Goal: Information Seeking & Learning: Check status

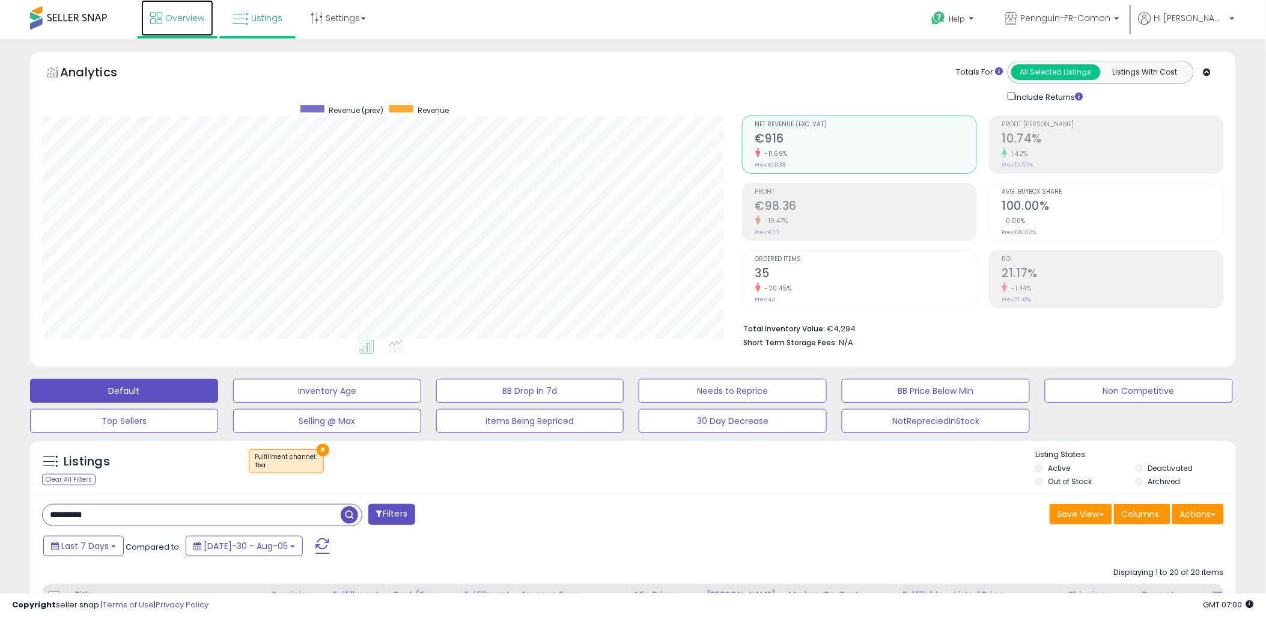
click at [173, 20] on span "Overview" at bounding box center [184, 18] width 39 height 12
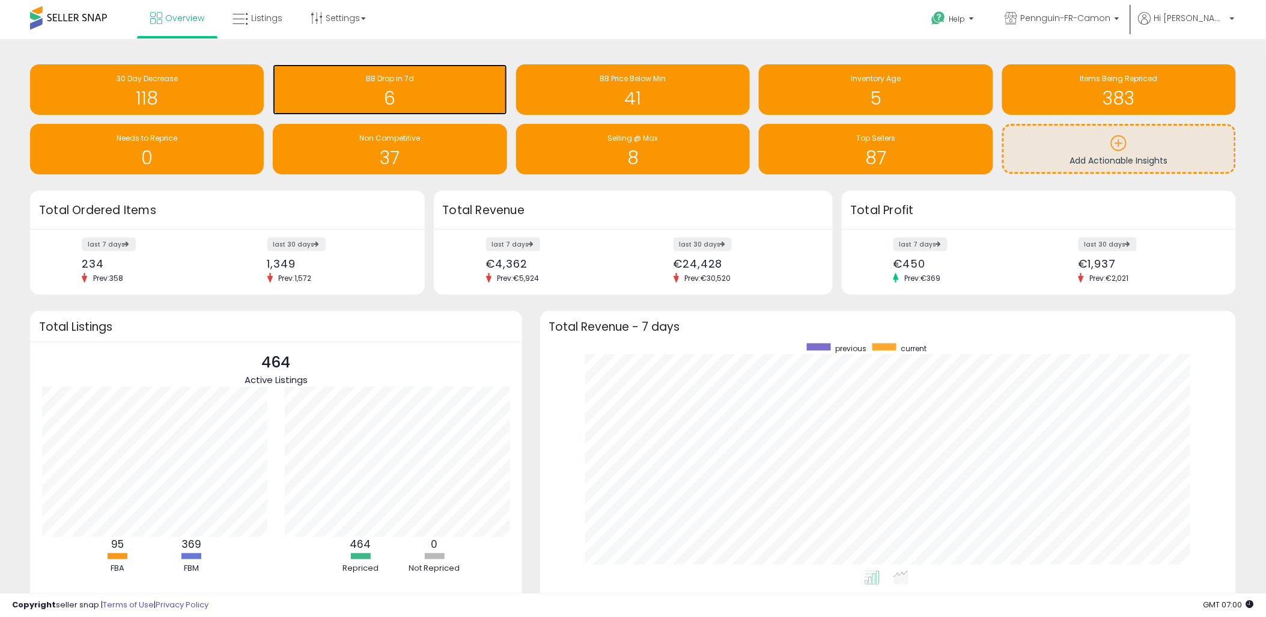
click at [410, 103] on h1 "6" at bounding box center [390, 98] width 222 height 20
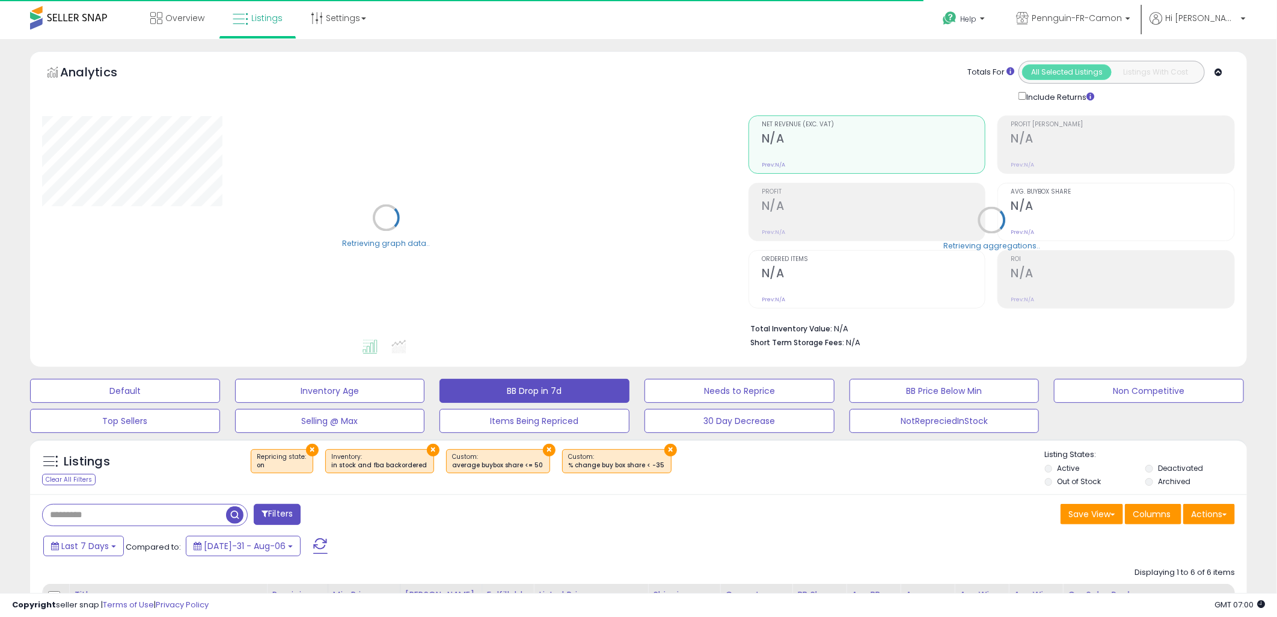
select select "**"
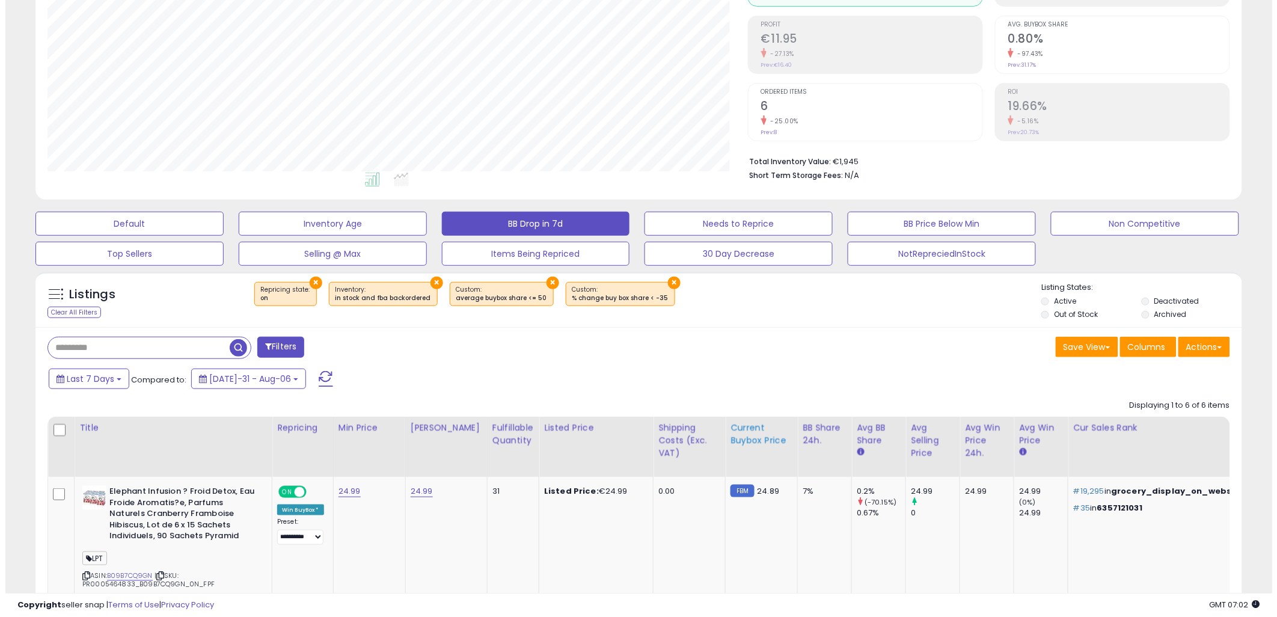
scroll to position [125, 0]
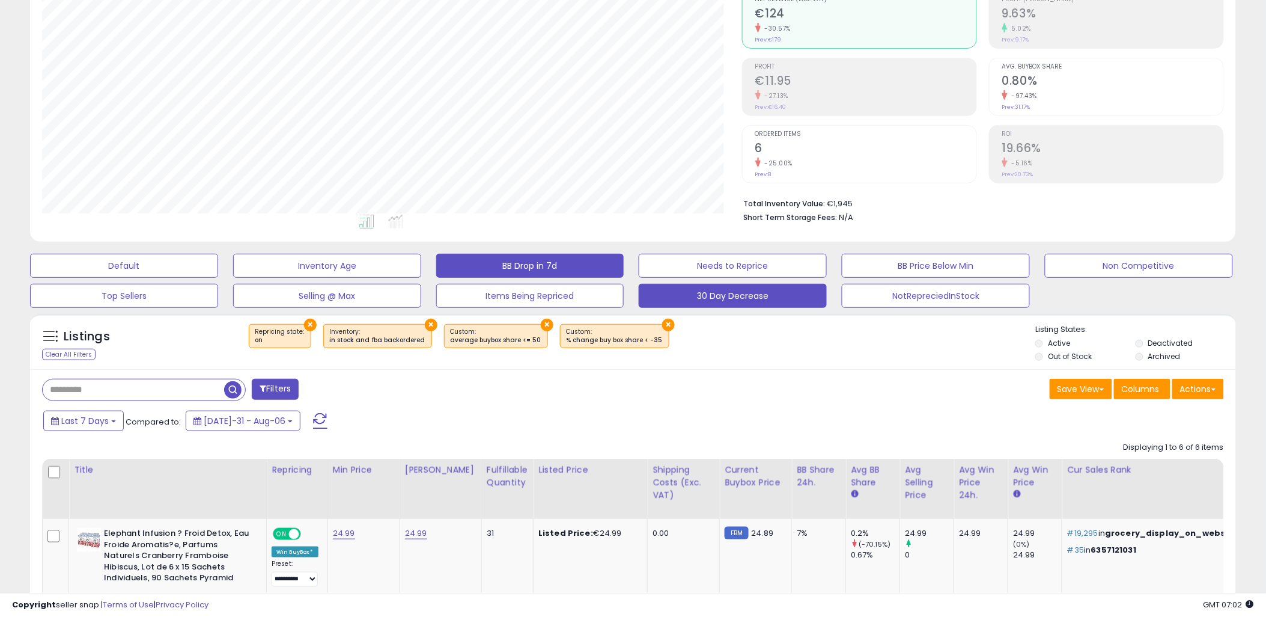
click at [218, 278] on button "30 Day Decrease" at bounding box center [124, 266] width 188 height 24
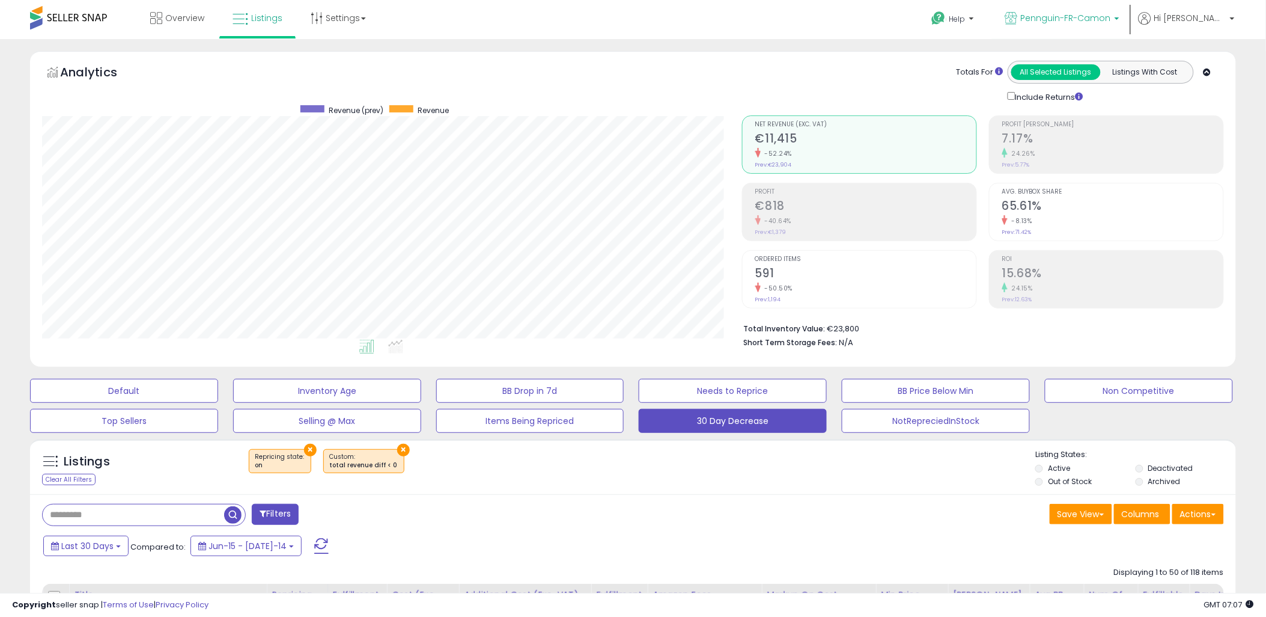
click at [1091, 16] on span "Pennguin-FR-Camon" at bounding box center [1066, 18] width 90 height 12
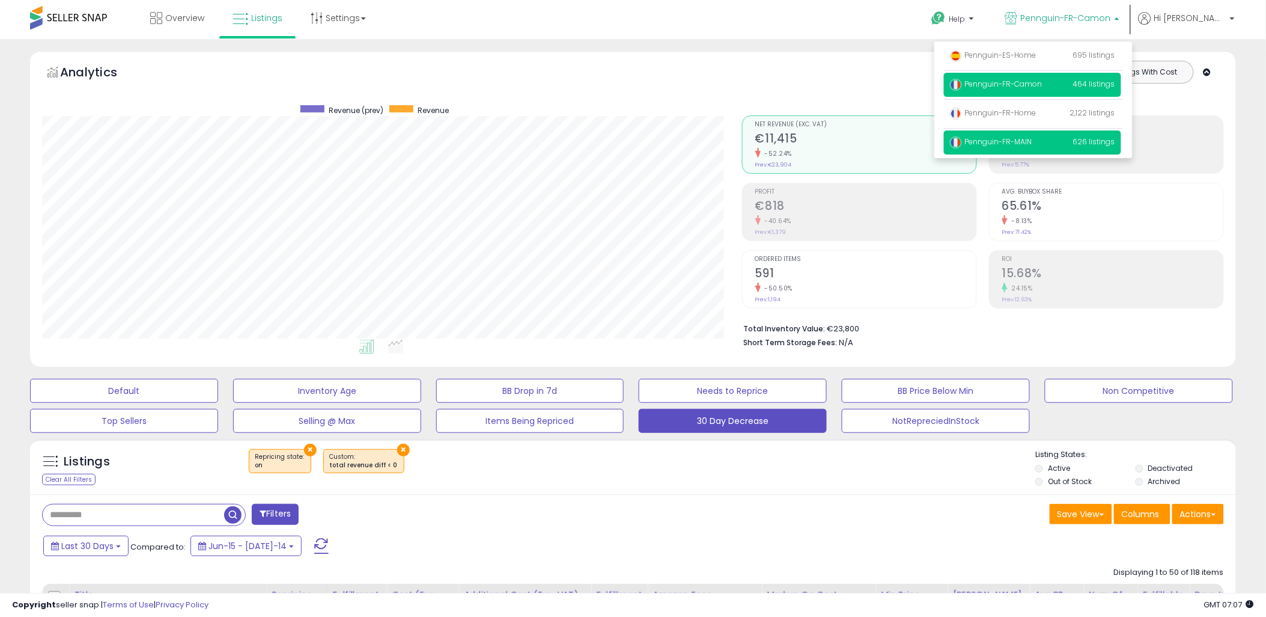
click at [1033, 144] on span "Pennguin-FR-MAIN" at bounding box center [991, 141] width 82 height 10
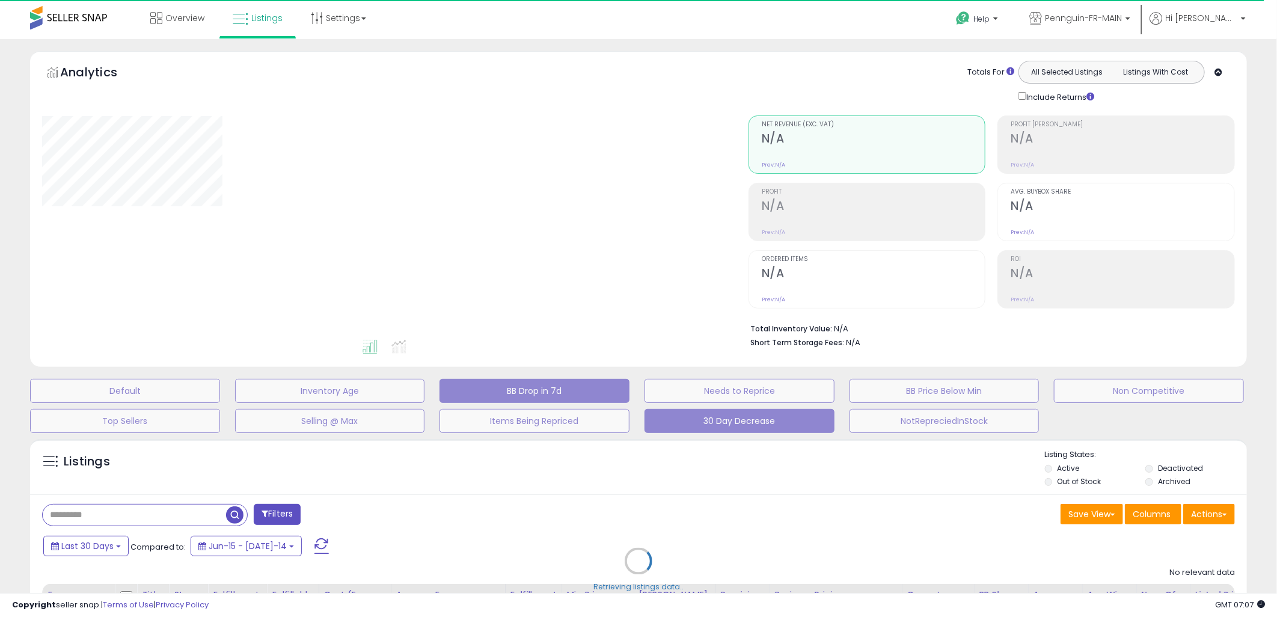
select select "**"
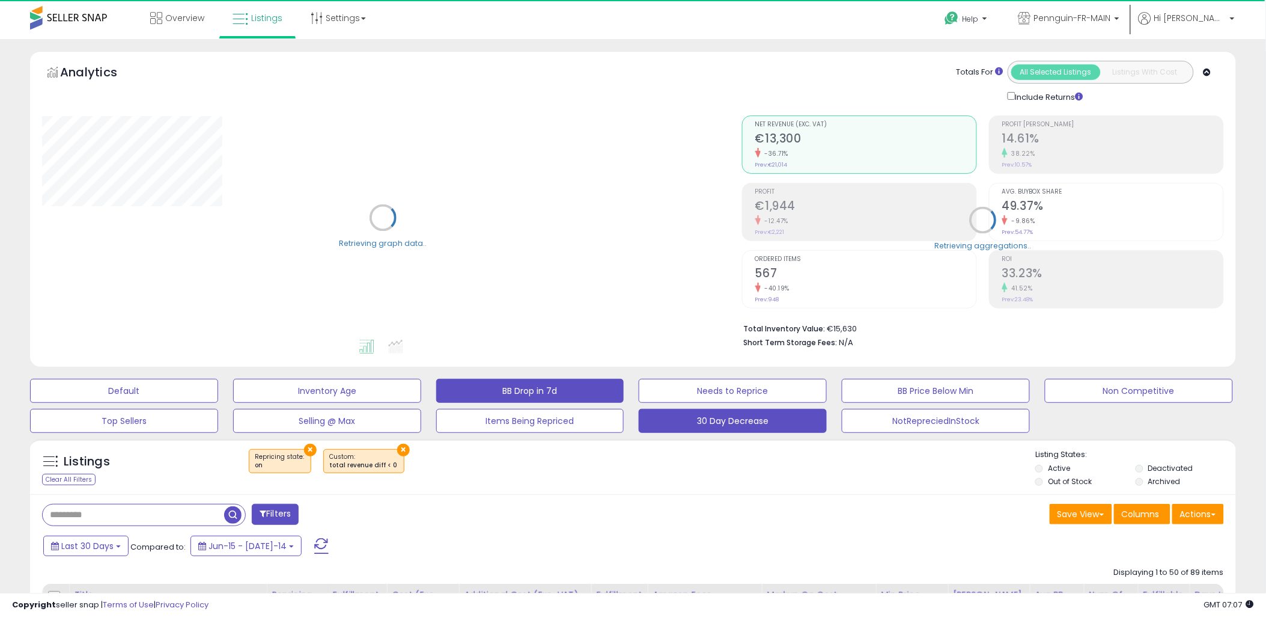
click at [218, 392] on button "BB Drop in 7d" at bounding box center [124, 391] width 188 height 24
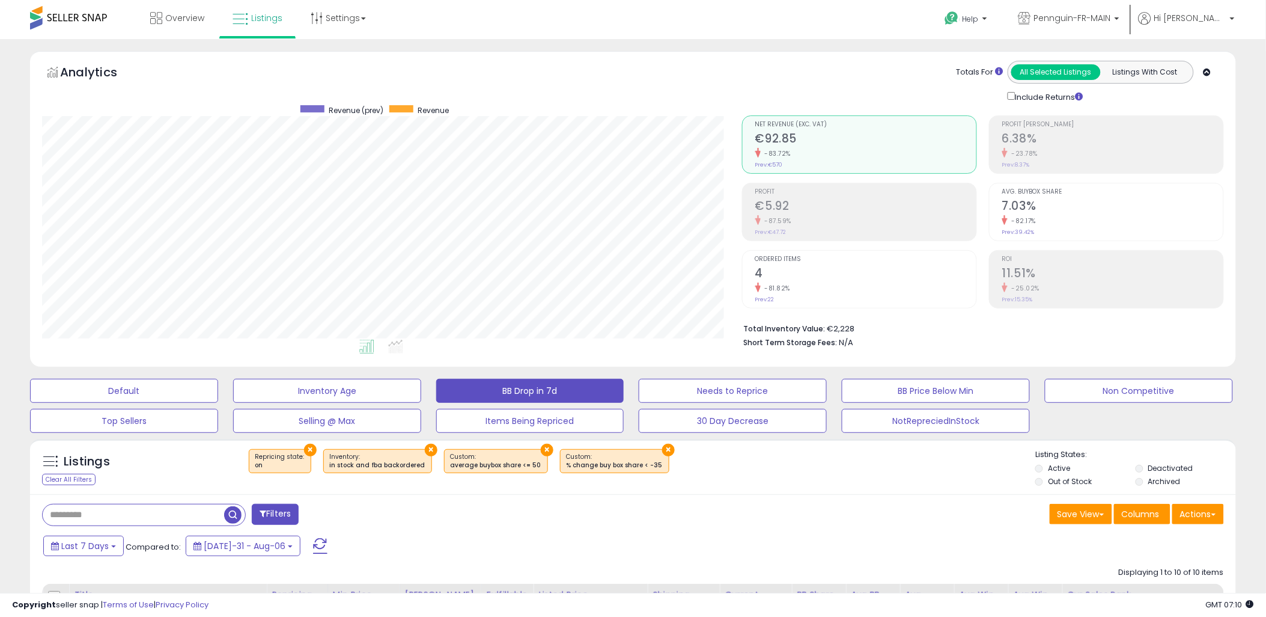
click at [80, 24] on span at bounding box center [68, 17] width 77 height 23
click at [187, 27] on link "Overview" at bounding box center [177, 18] width 72 height 36
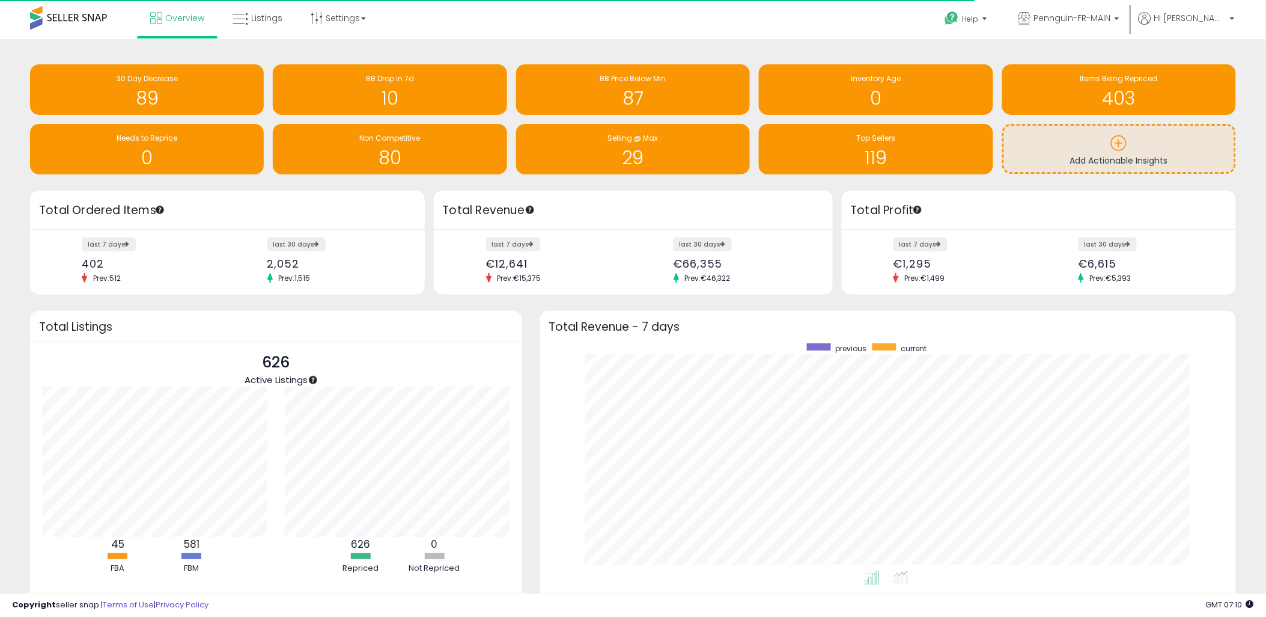
scroll to position [600844, 600398]
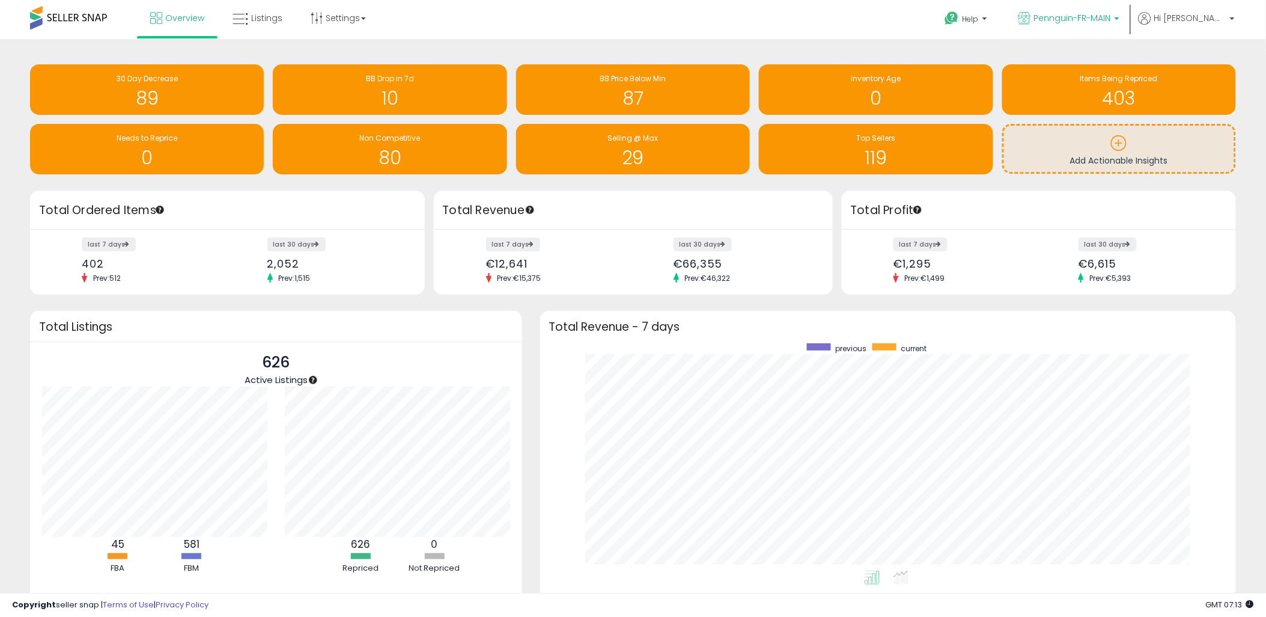
click at [1115, 26] on p "Pennguin-FR-MAIN" at bounding box center [1069, 19] width 101 height 15
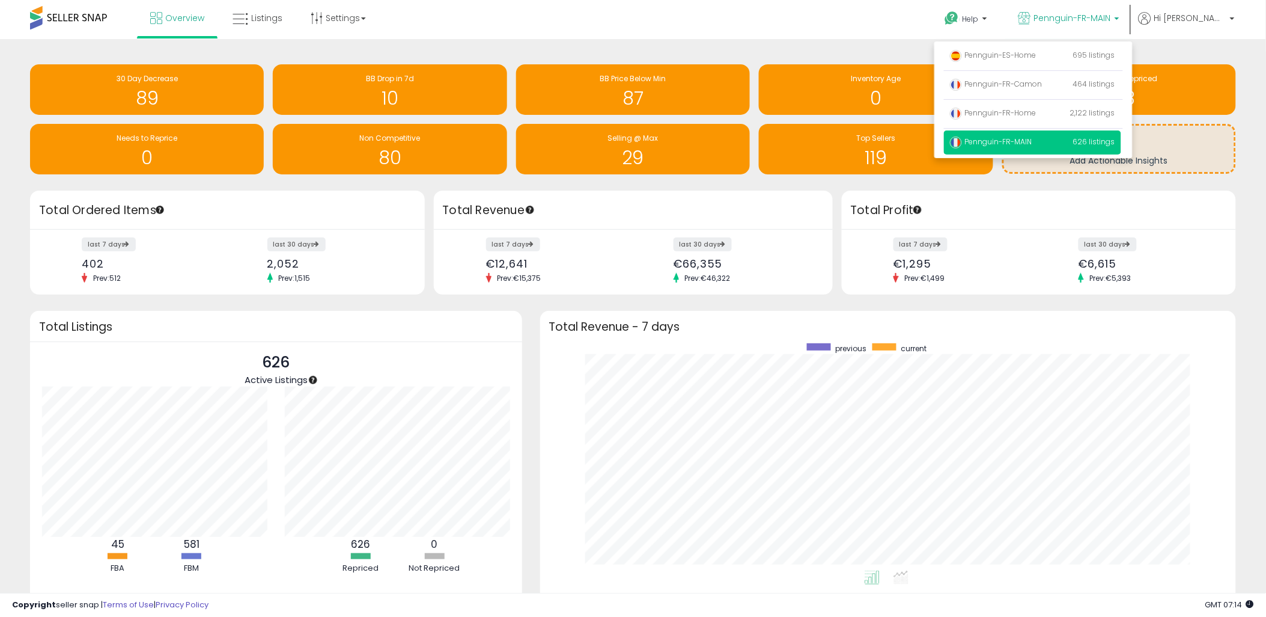
click at [491, 23] on div "Overview Listings Settings" at bounding box center [410, 25] width 838 height 51
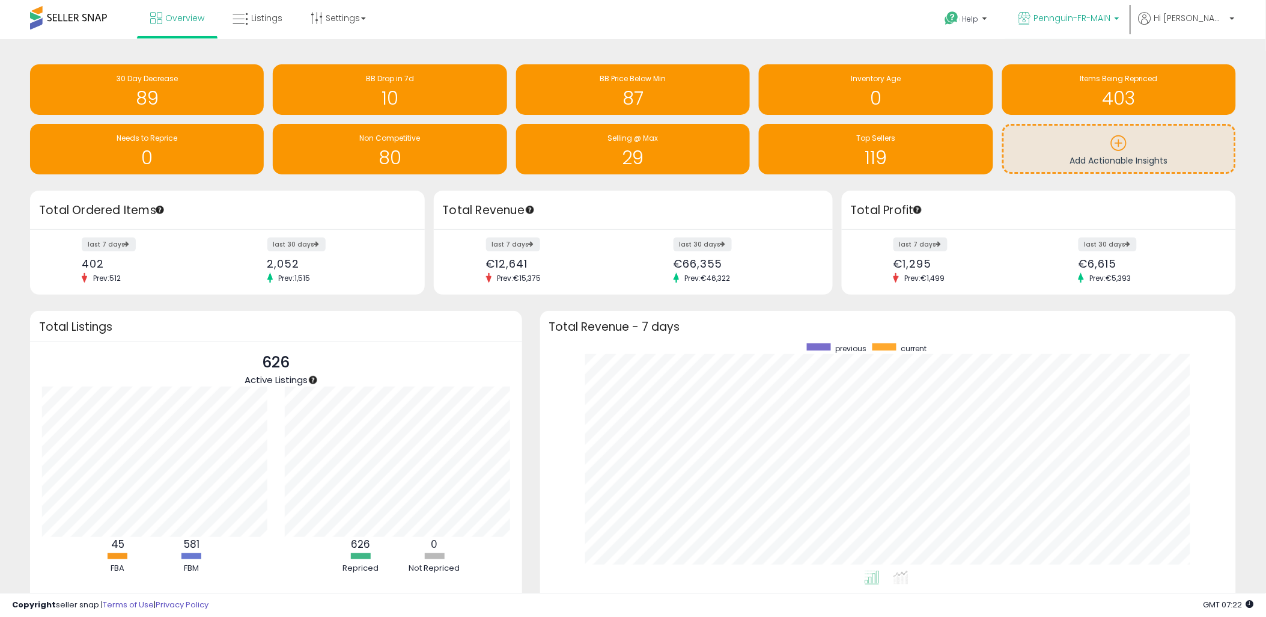
click at [1102, 14] on span "Pennguin-FR-MAIN" at bounding box center [1072, 18] width 77 height 12
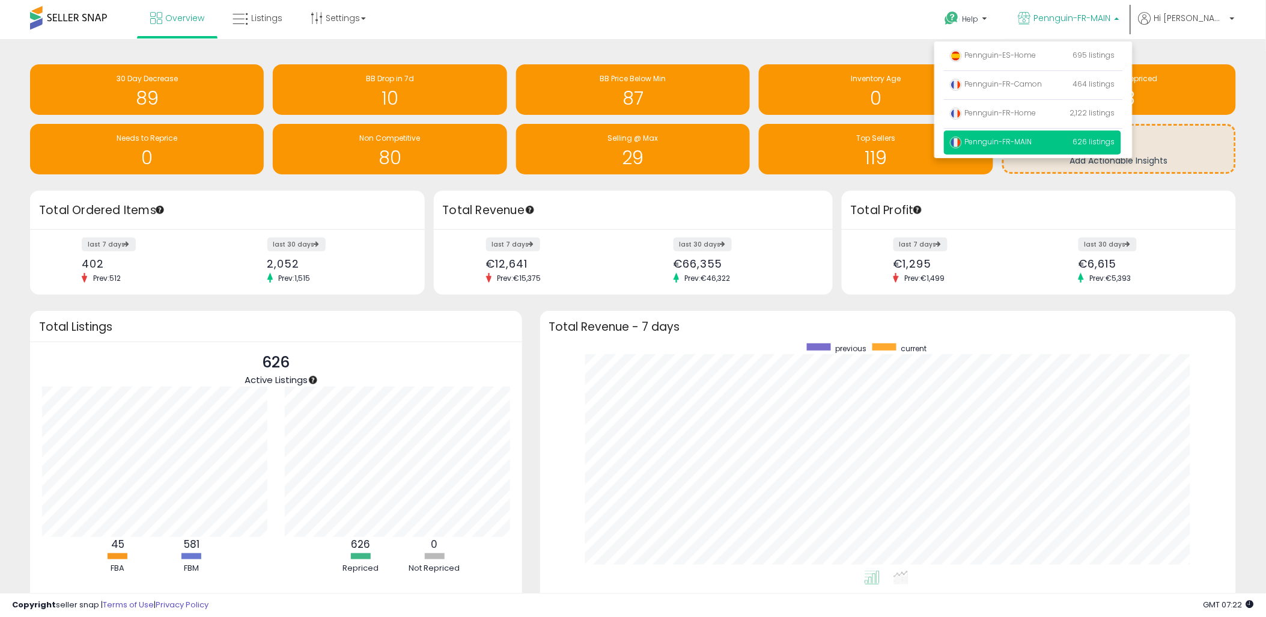
click at [535, 293] on div "last 7 days €12,641 Prev: €15,375 last 30 days €66,355 Prev: €46,322" at bounding box center [633, 263] width 399 height 66
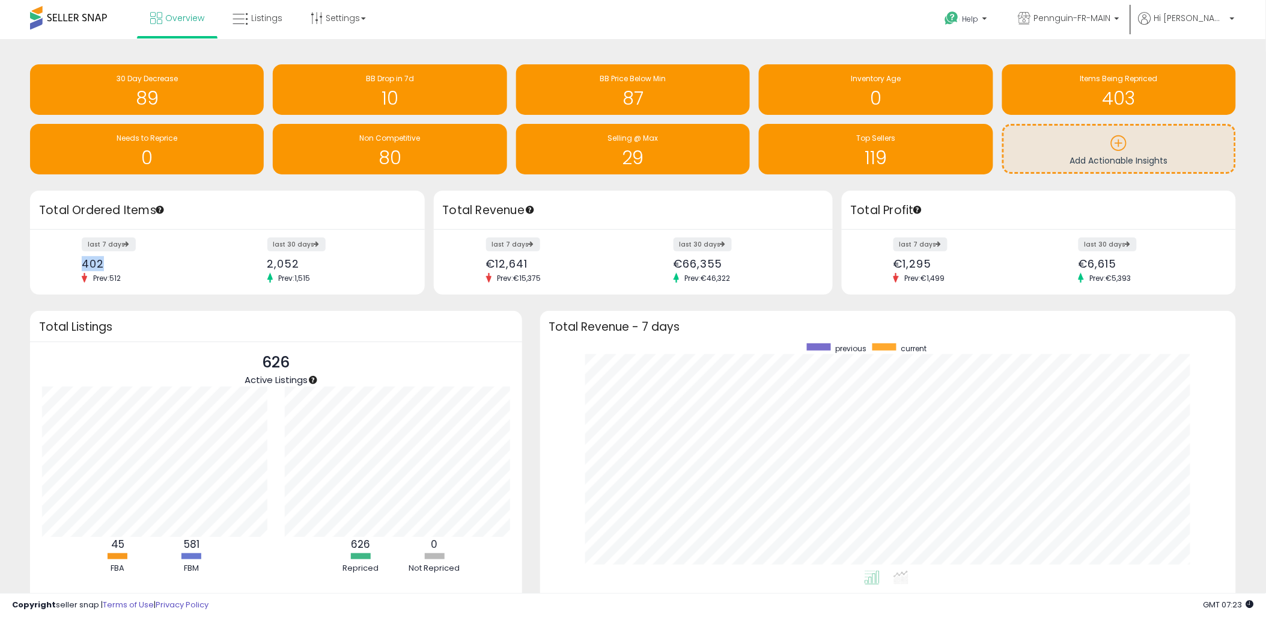
drag, startPoint x: 106, startPoint y: 260, endPoint x: 63, endPoint y: 255, distance: 42.9
click at [63, 255] on div "last 7 days 402 Prev: 512 last 30 days 2,052 Prev: 1,515" at bounding box center [227, 263] width 395 height 66
drag, startPoint x: 250, startPoint y: 262, endPoint x: 308, endPoint y: 261, distance: 58.3
click at [308, 261] on div "last 7 days 402 Prev: 512 last 30 days 2,052 Prev: 1,515" at bounding box center [227, 263] width 395 height 66
drag, startPoint x: 308, startPoint y: 261, endPoint x: 323, endPoint y: 275, distance: 20.8
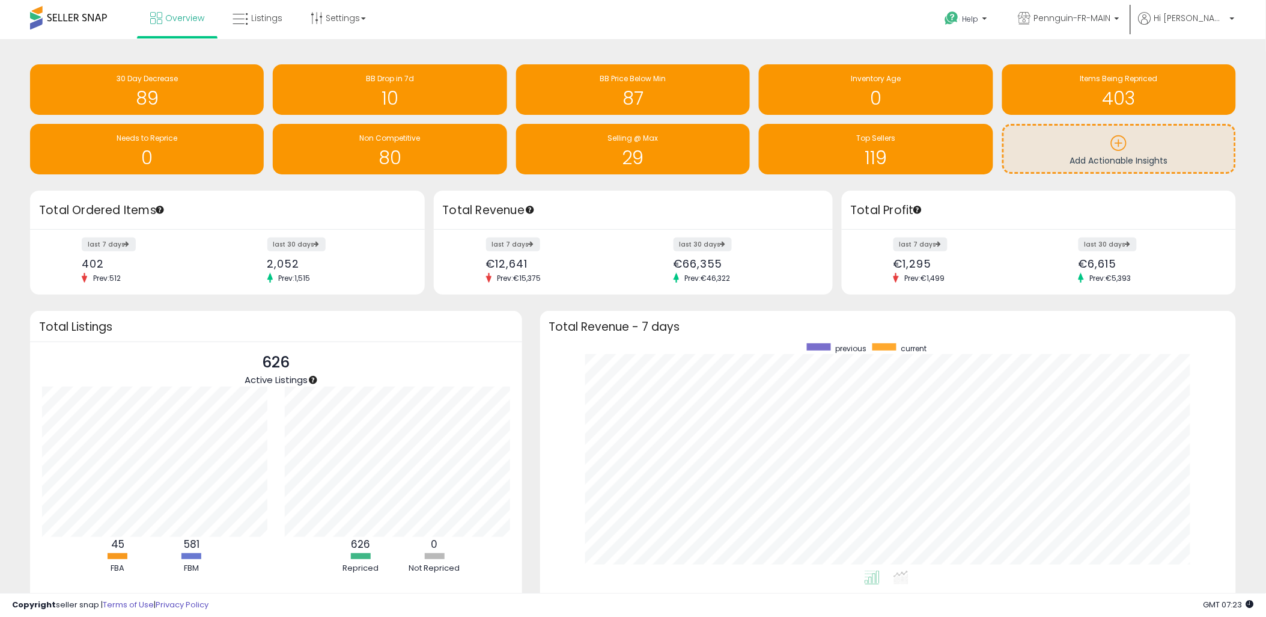
click at [323, 275] on small "Prev: 1,515" at bounding box center [306, 278] width 78 height 10
drag, startPoint x: 316, startPoint y: 273, endPoint x: 284, endPoint y: 278, distance: 32.7
click at [284, 278] on span "Prev: 1,515" at bounding box center [295, 278] width 44 height 10
drag, startPoint x: 284, startPoint y: 278, endPoint x: 343, endPoint y: 287, distance: 60.3
click at [343, 287] on div "last 7 days 402 Prev: 512 last 30 days 2,052 Prev: 1,515" at bounding box center [227, 263] width 395 height 66
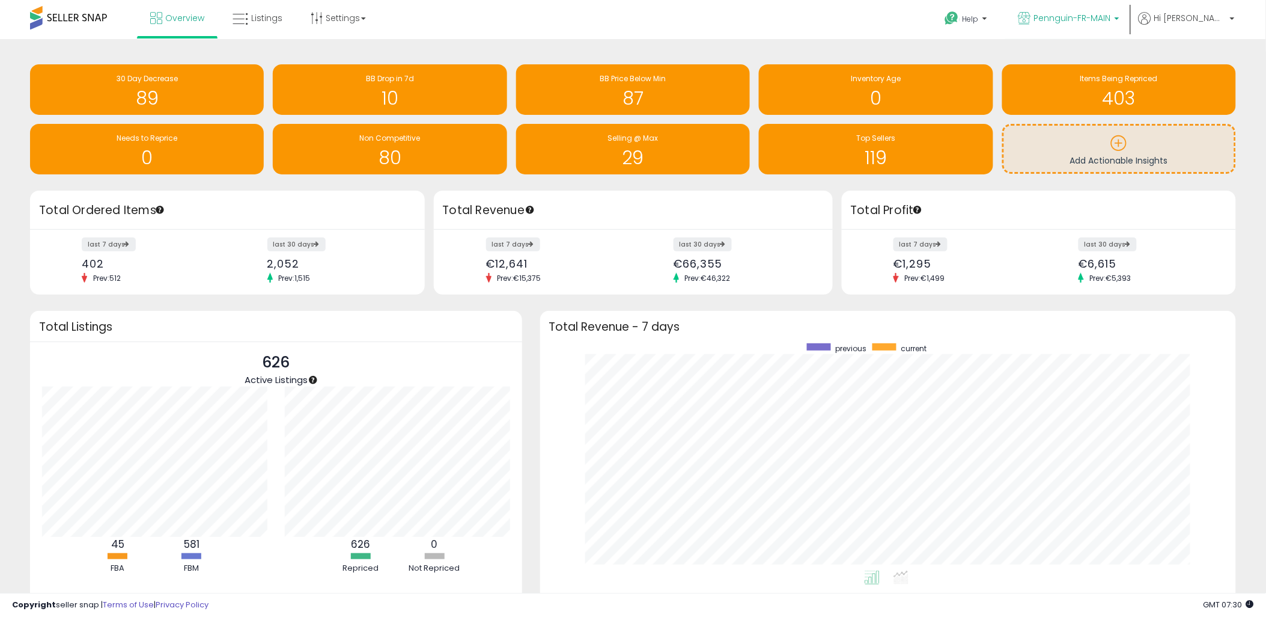
click at [1110, 26] on p "Pennguin-FR-MAIN" at bounding box center [1069, 19] width 101 height 15
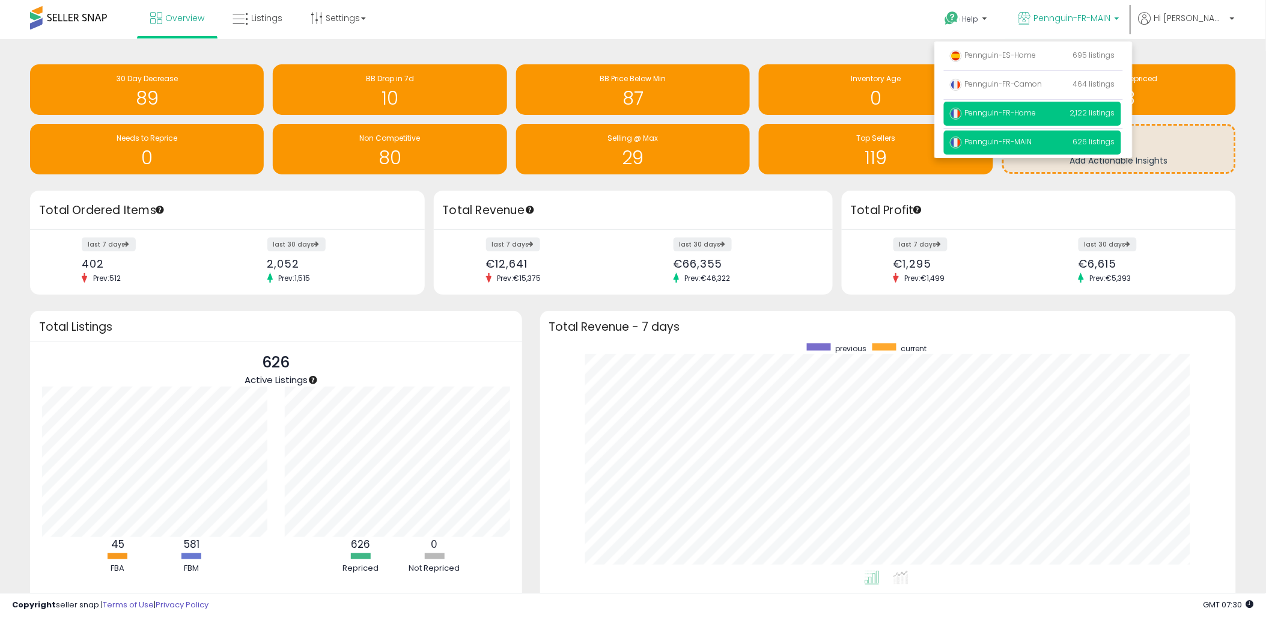
click at [1037, 112] on span "Pennguin-FR-Home" at bounding box center [993, 113] width 87 height 10
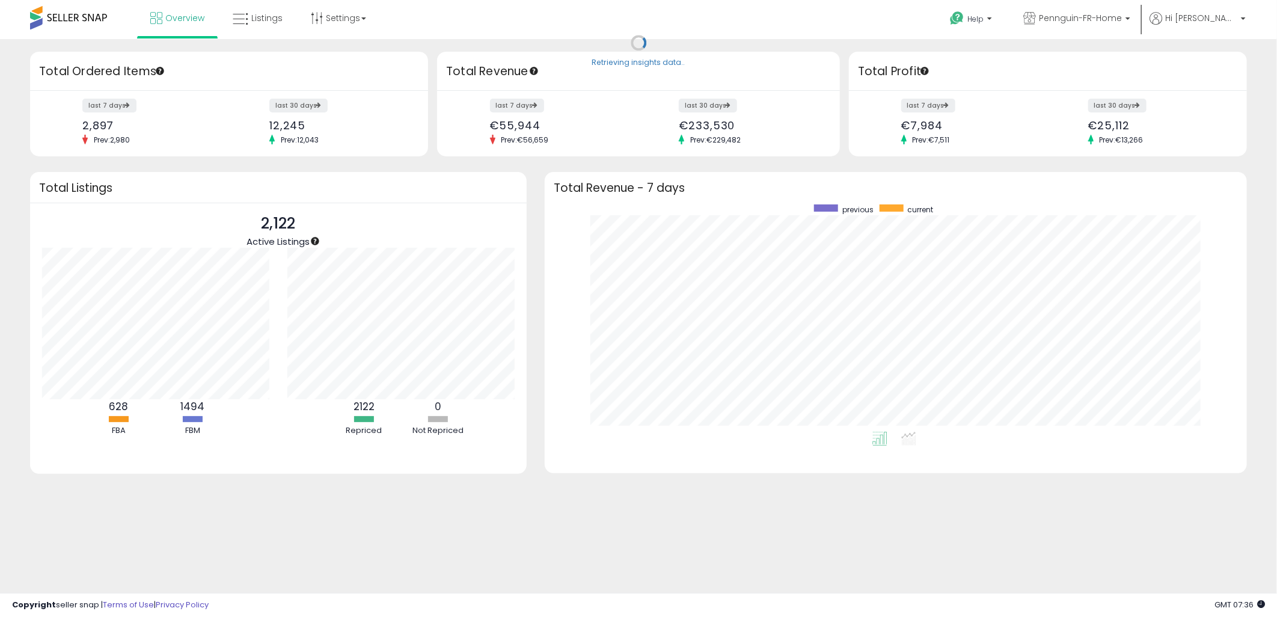
scroll to position [227, 677]
